Goal: Information Seeking & Learning: Learn about a topic

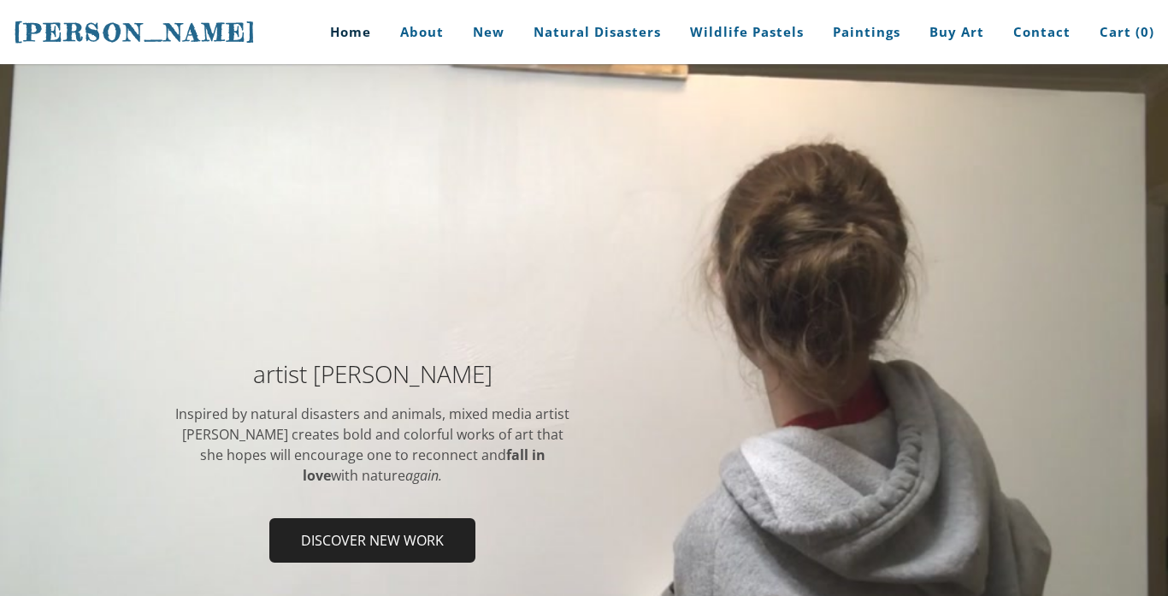
click at [695, 355] on div "artist Stephanie Peters Inspired by natural disasters and animals, mixed media …" at bounding box center [584, 467] width 1168 height 306
drag, startPoint x: 476, startPoint y: 281, endPoint x: 769, endPoint y: 351, distance: 301.7
click at [769, 351] on div "artist Stephanie Peters Inspired by natural disasters and animals, mixed media …" at bounding box center [584, 467] width 1168 height 807
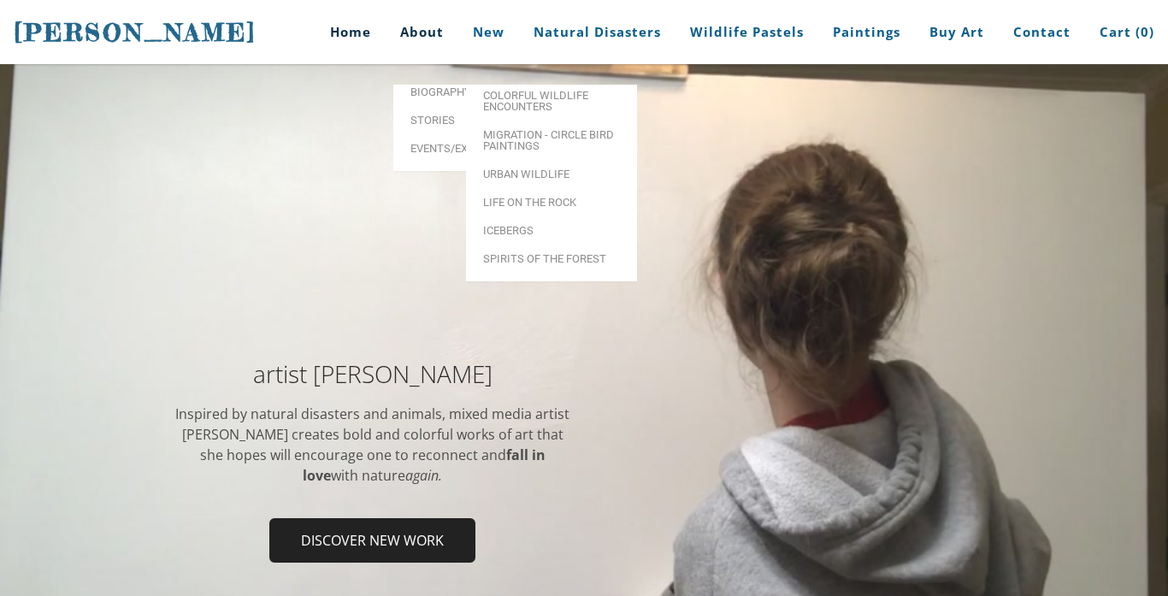
click at [431, 38] on link "About" at bounding box center [421, 32] width 69 height 64
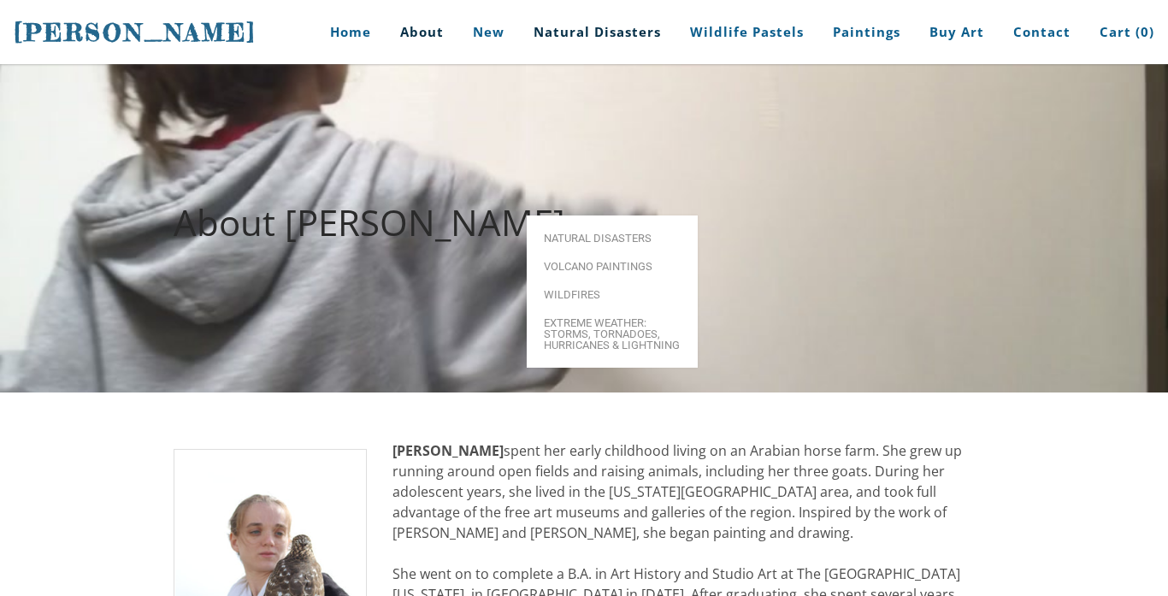
click at [565, 37] on link "Natural Disasters" at bounding box center [597, 32] width 153 height 64
click at [634, 37] on link "Natural Disasters" at bounding box center [597, 32] width 153 height 64
click at [636, 252] on link "Volcano paintings" at bounding box center [612, 266] width 171 height 28
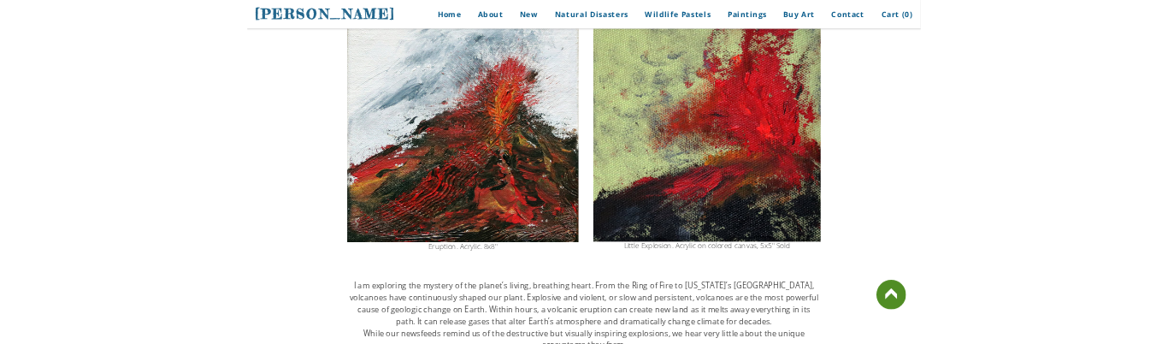
scroll to position [253, 0]
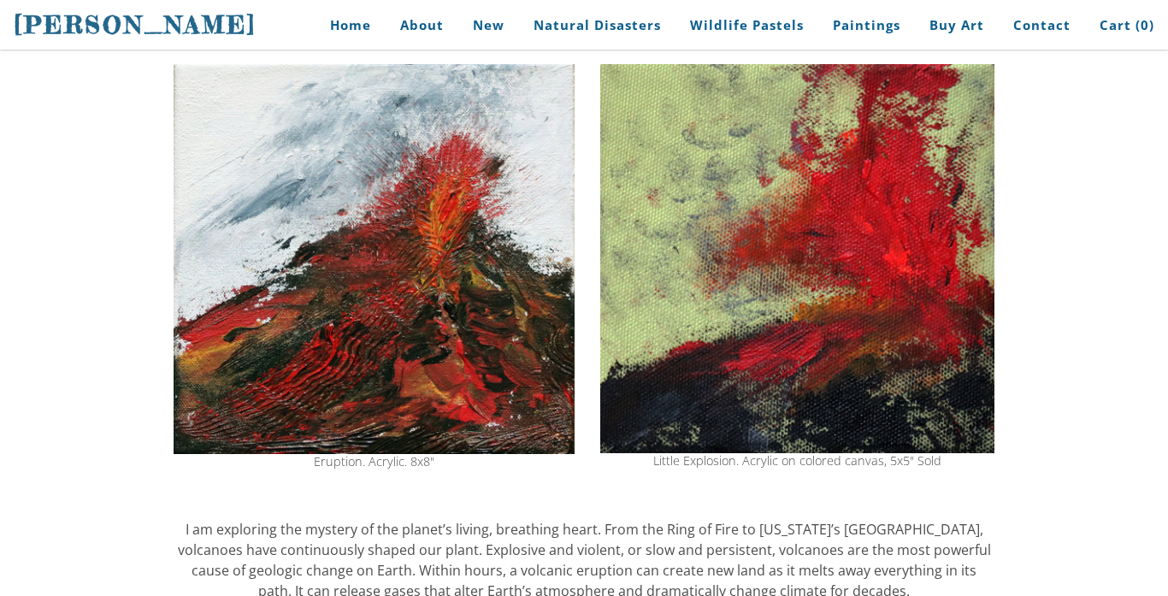
click at [461, 249] on img at bounding box center [374, 259] width 401 height 390
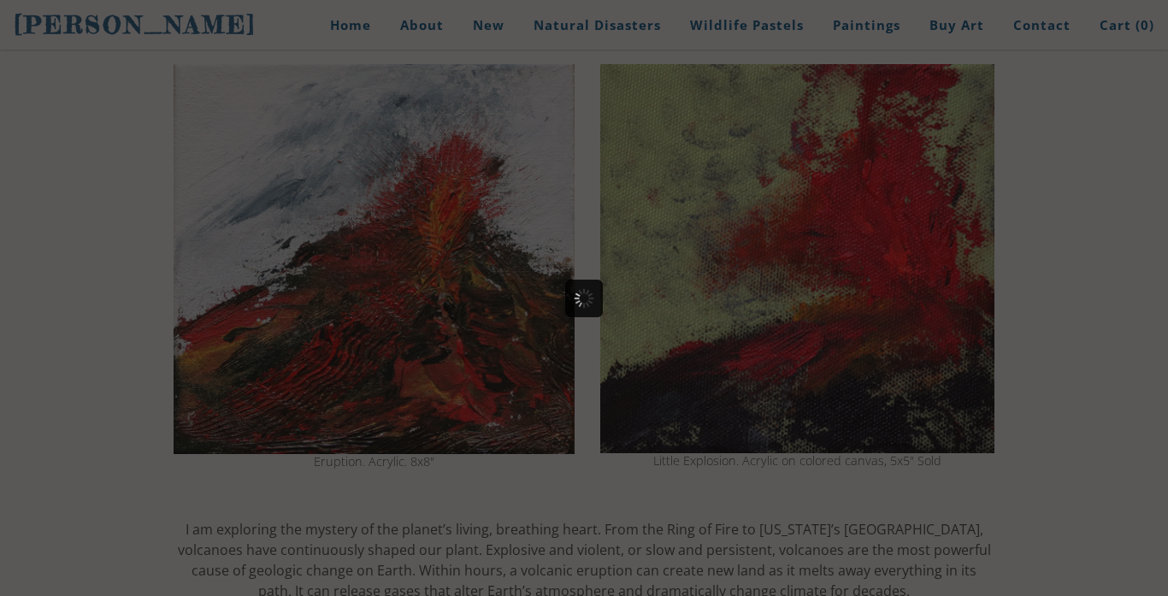
click at [461, 249] on div at bounding box center [584, 298] width 1168 height 596
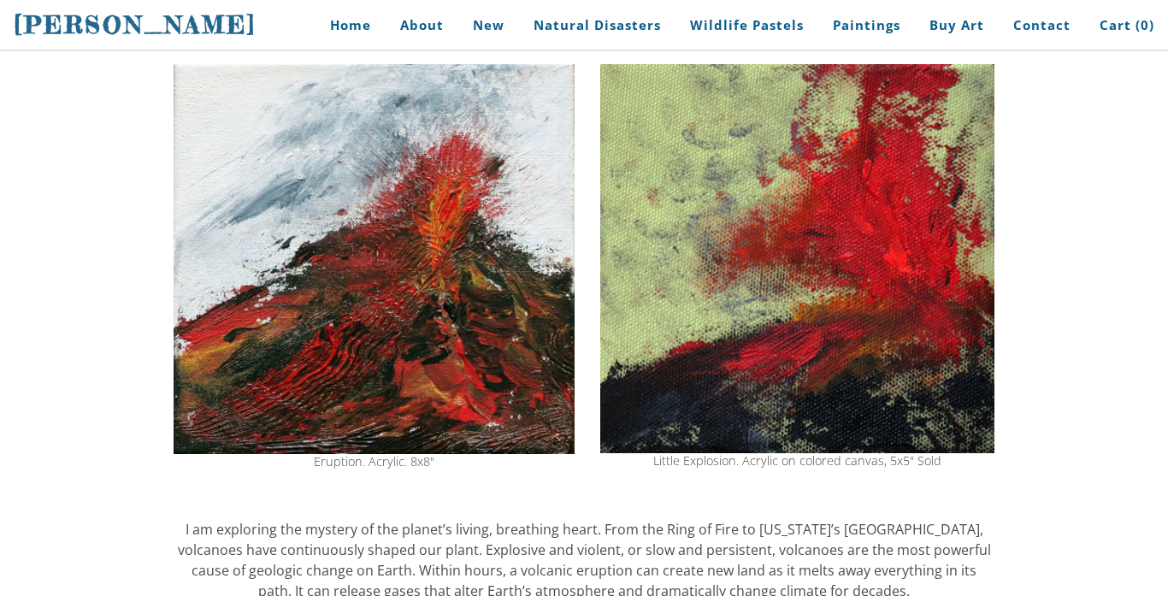
click at [461, 249] on img at bounding box center [374, 259] width 401 height 390
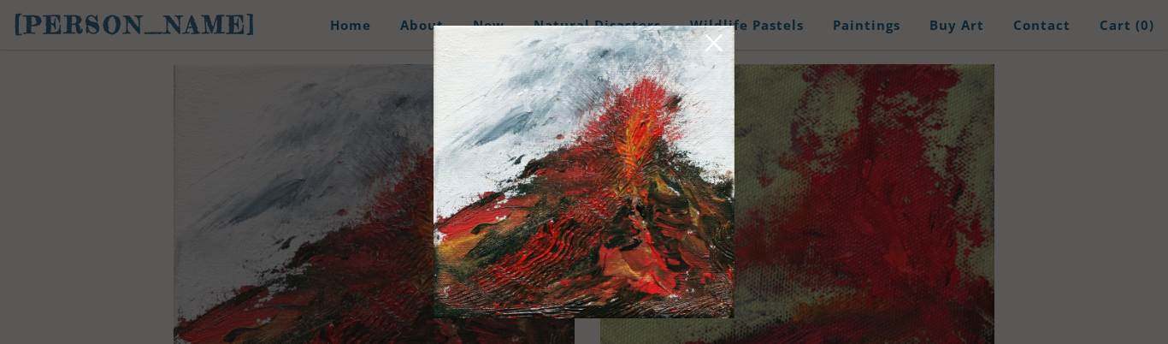
drag, startPoint x: 896, startPoint y: 207, endPoint x: 956, endPoint y: 209, distance: 59.9
click at [956, 209] on div at bounding box center [584, 172] width 1168 height 344
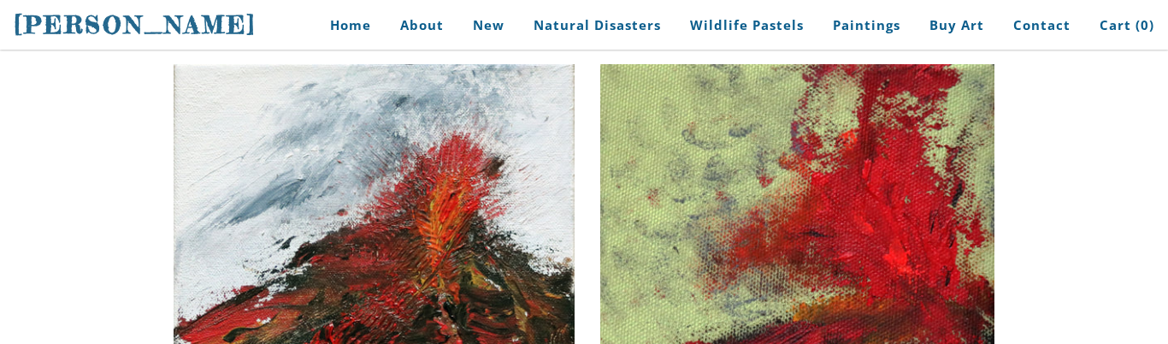
drag, startPoint x: 956, startPoint y: 209, endPoint x: 993, endPoint y: 208, distance: 36.8
drag, startPoint x: 1048, startPoint y: 147, endPoint x: 1221, endPoint y: 139, distance: 173.8
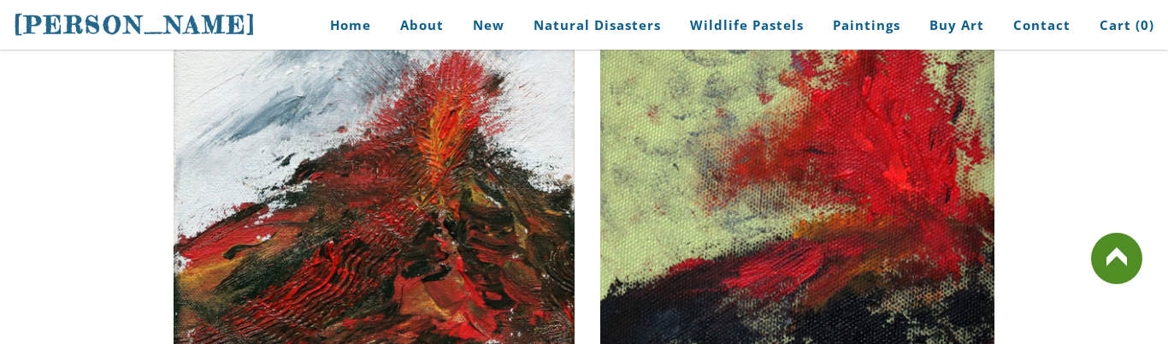
scroll to position [337, 0]
